Goal: Information Seeking & Learning: Find specific page/section

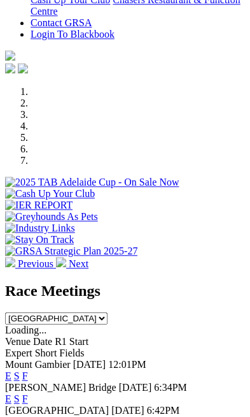
scroll to position [443, 0]
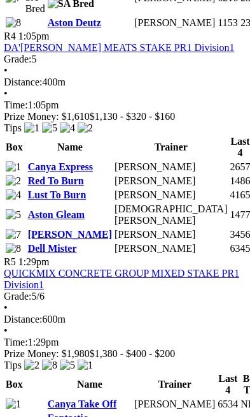
scroll to position [1652, 1]
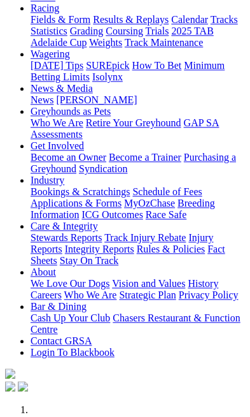
scroll to position [229, 0]
